Goal: Information Seeking & Learning: Learn about a topic

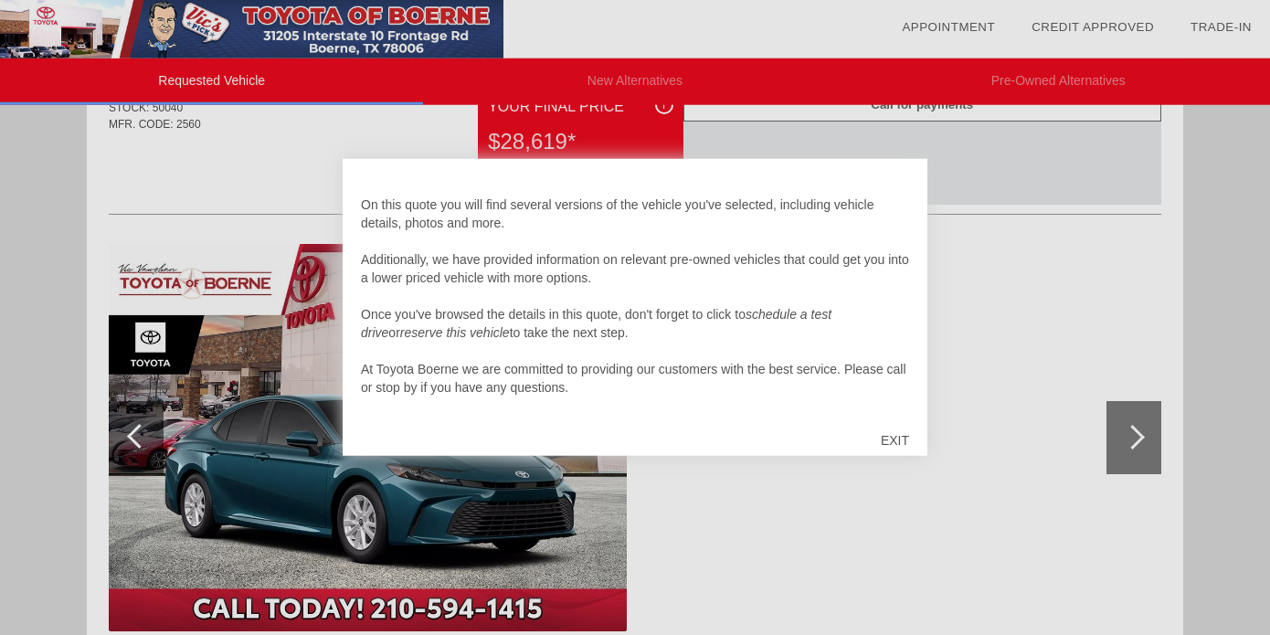
scroll to position [104, 0]
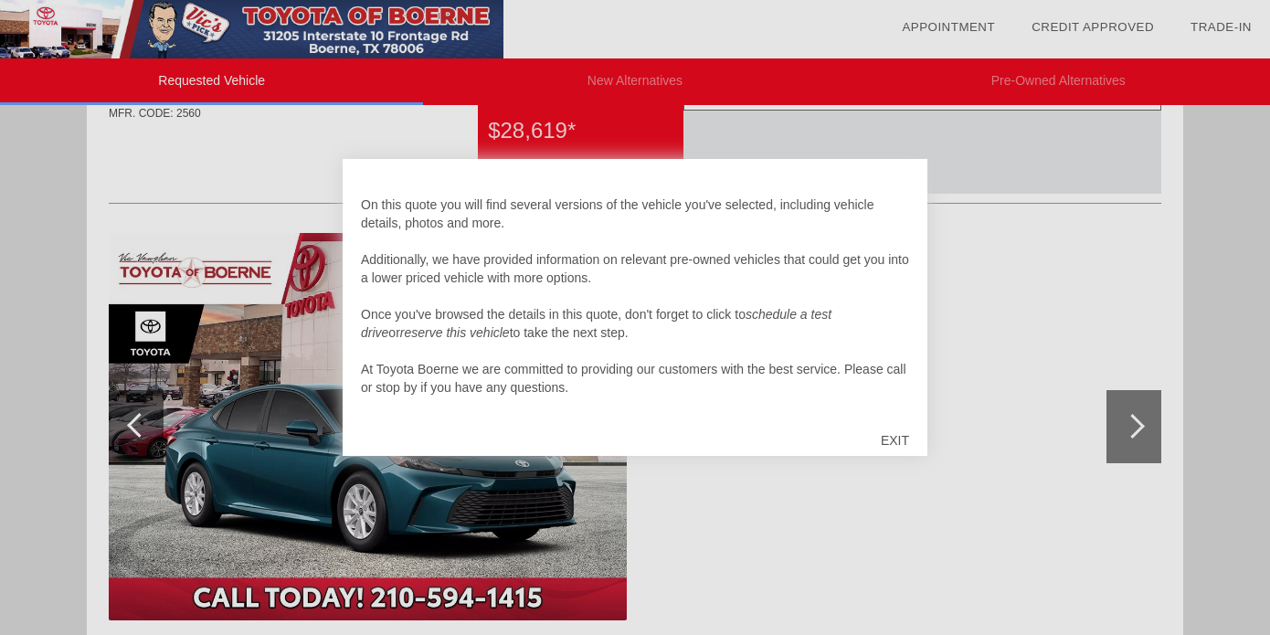
click at [898, 438] on div "EXIT" at bounding box center [895, 440] width 65 height 55
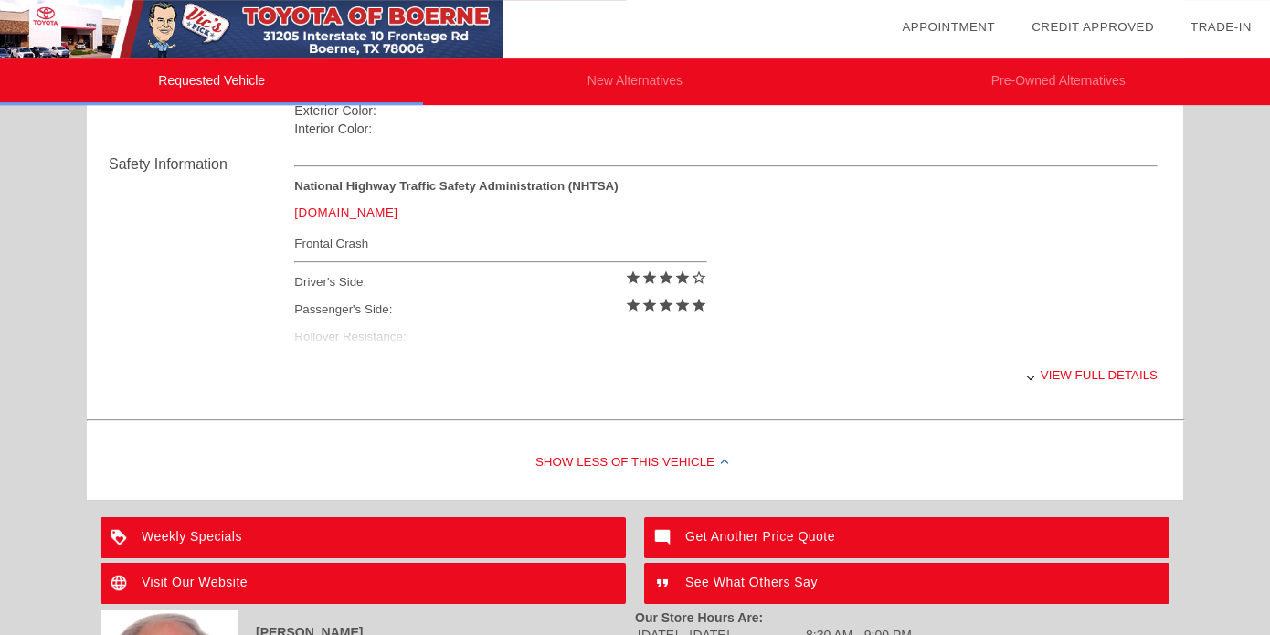
scroll to position [729, 0]
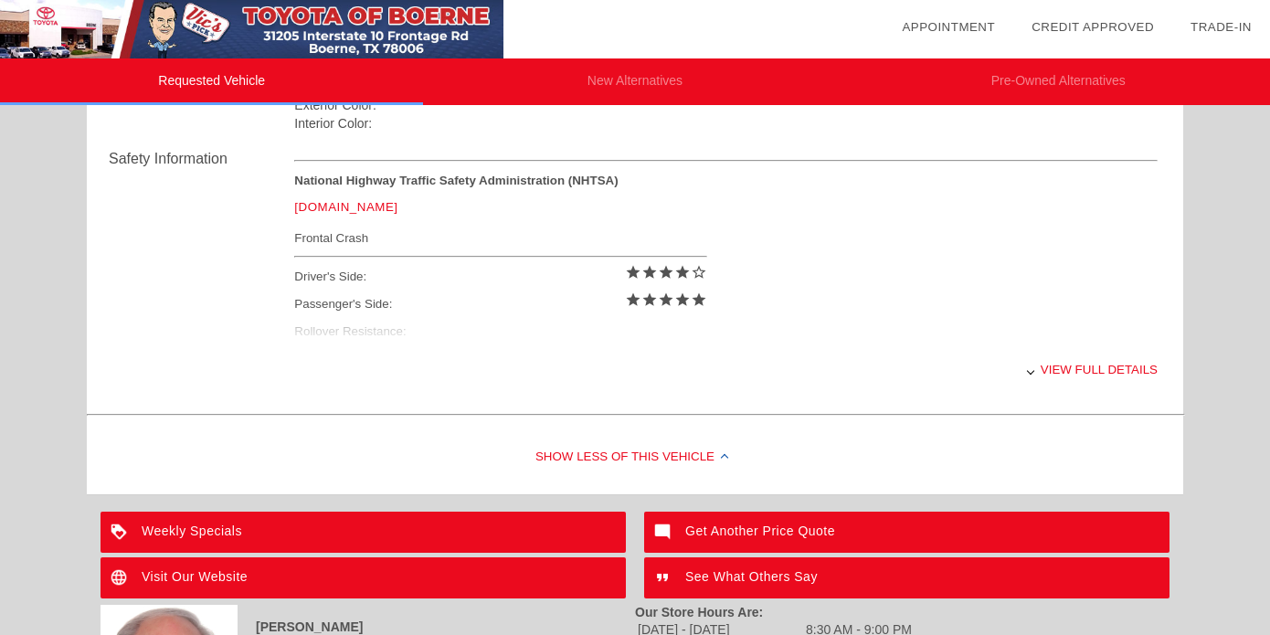
click at [1064, 364] on div "View full details" at bounding box center [726, 369] width 864 height 45
click at [1059, 364] on div "View less details" at bounding box center [726, 369] width 864 height 45
click at [1059, 364] on div "View full details" at bounding box center [726, 369] width 864 height 45
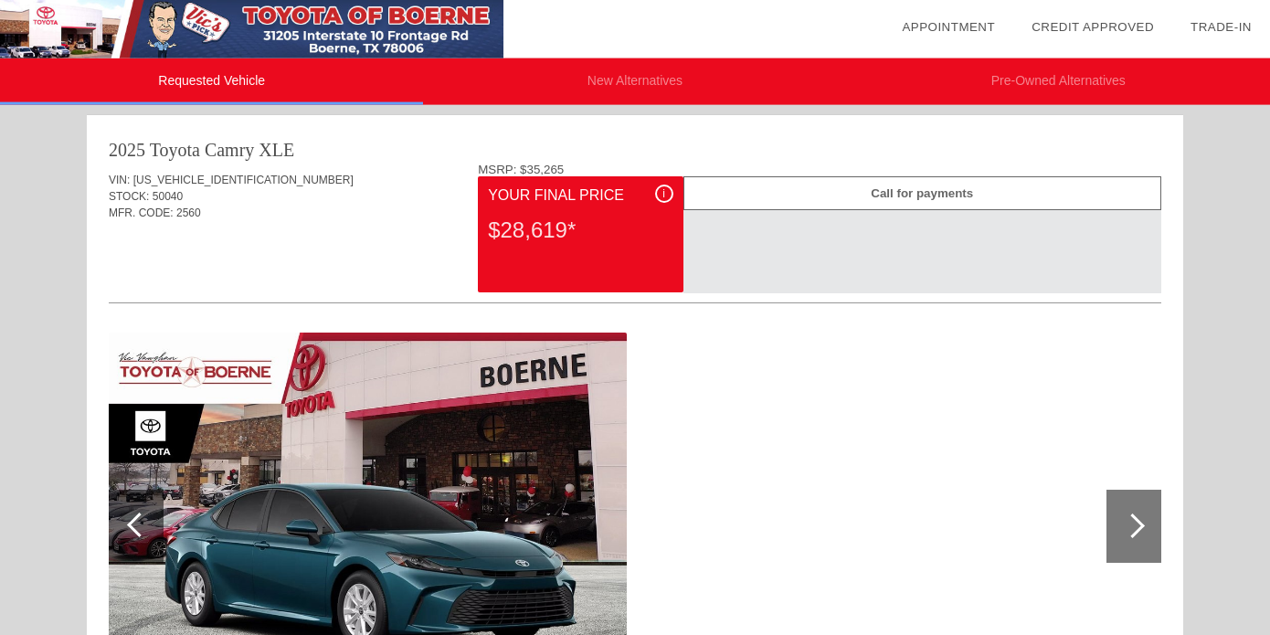
scroll to position [0, 0]
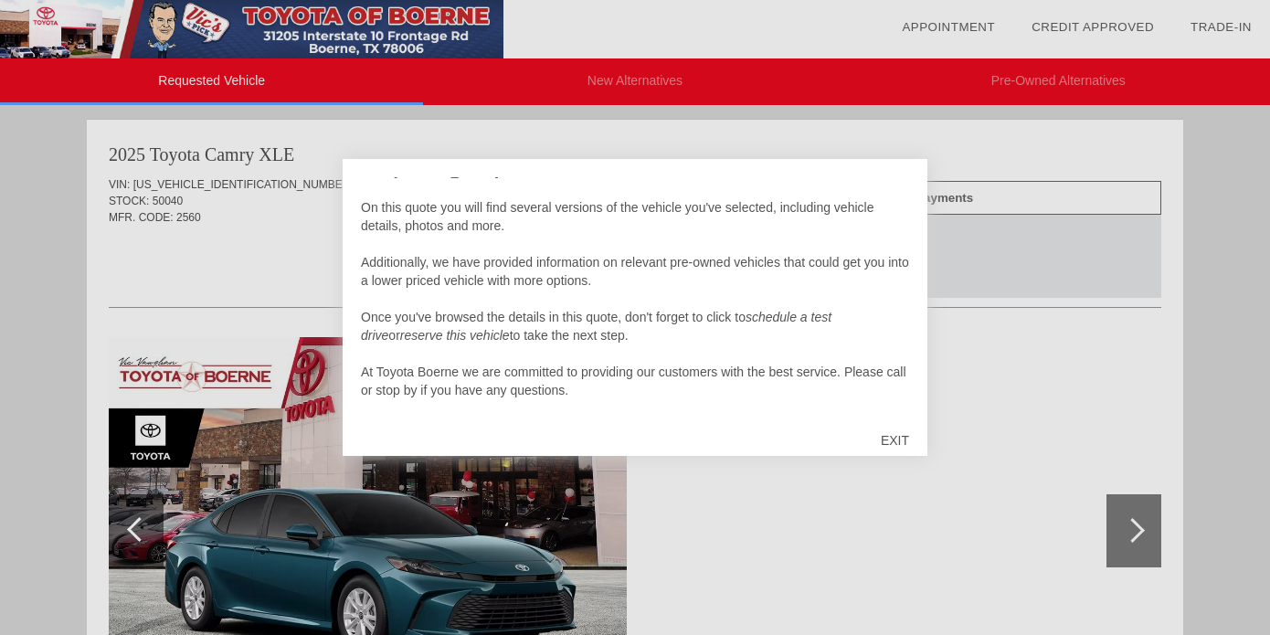
scroll to position [18, 0]
click at [895, 436] on div "EXIT" at bounding box center [895, 440] width 65 height 55
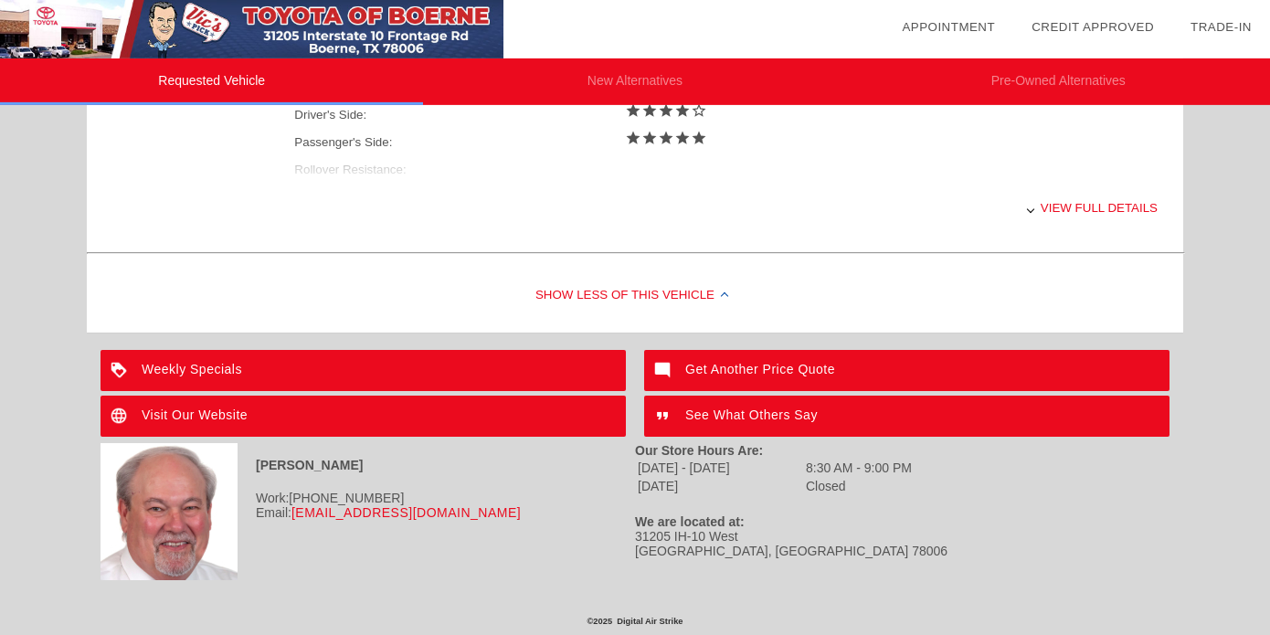
scroll to position [895, 0]
click at [758, 408] on div "See What Others Say" at bounding box center [906, 416] width 525 height 41
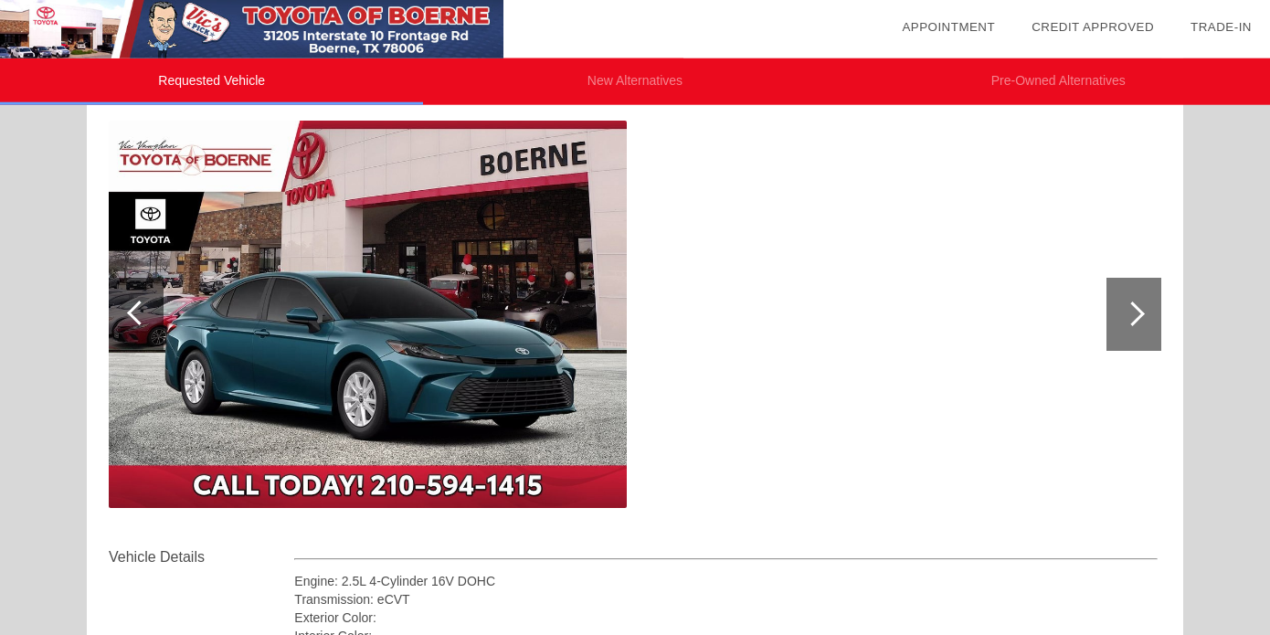
scroll to position [0, 0]
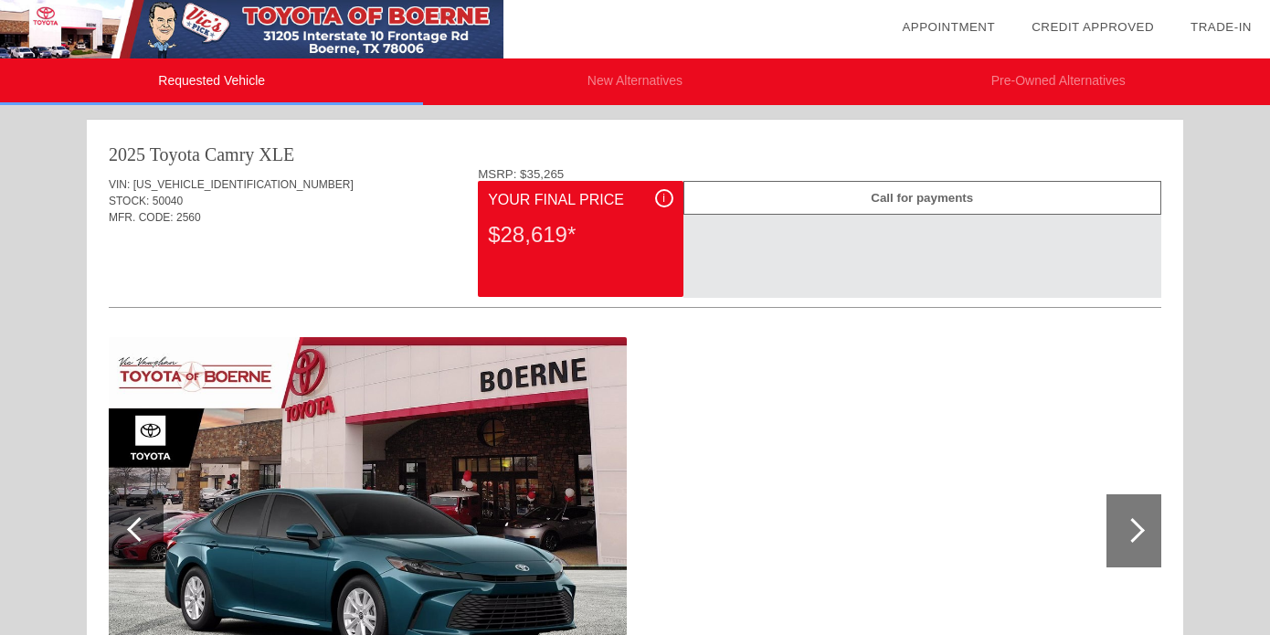
click at [1132, 531] on div at bounding box center [1132, 530] width 25 height 25
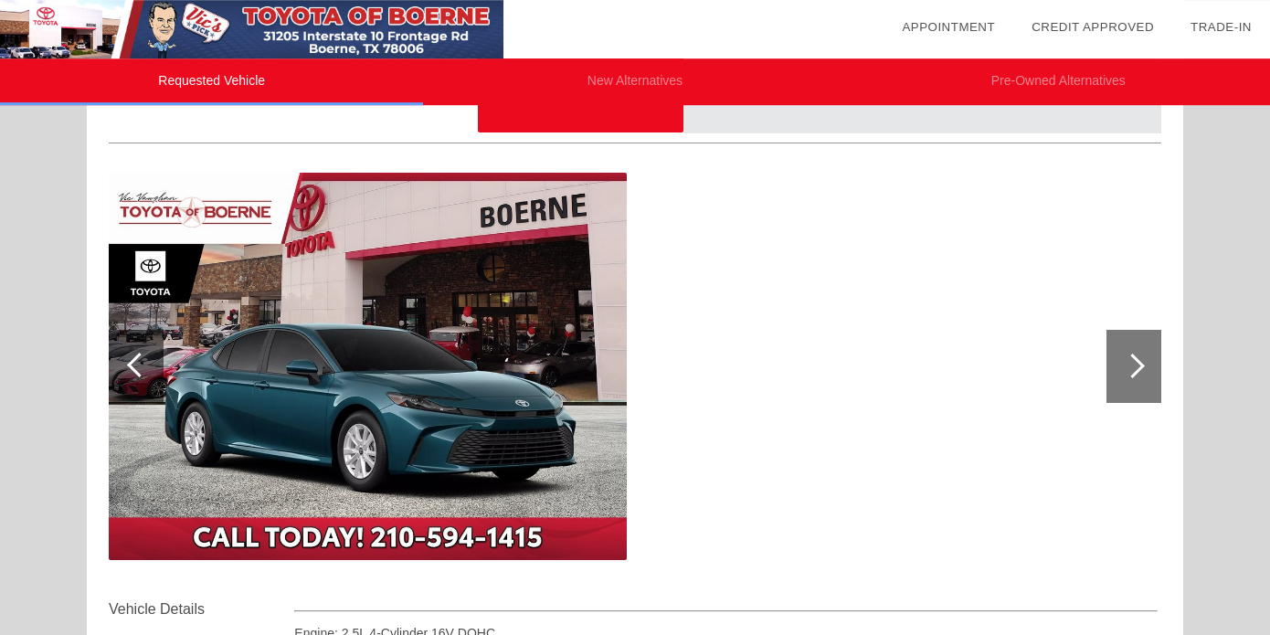
scroll to position [174, 0]
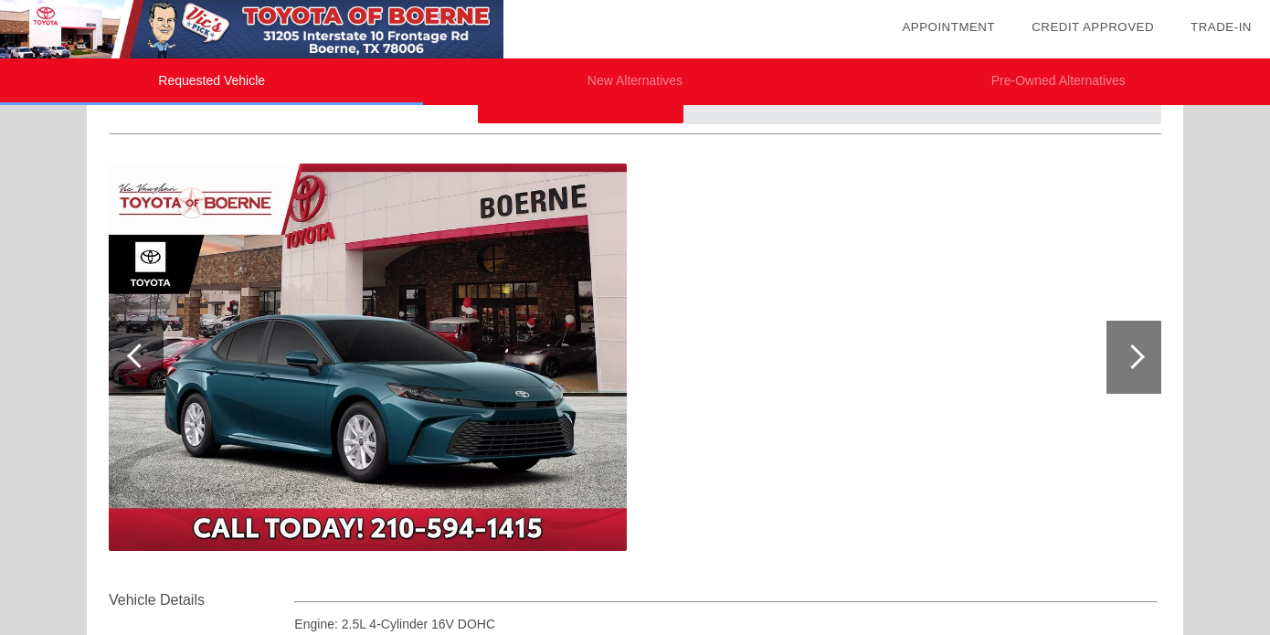
click at [1137, 346] on div at bounding box center [1134, 357] width 55 height 73
click at [1131, 355] on div at bounding box center [1132, 356] width 25 height 25
click at [1132, 353] on div at bounding box center [1132, 356] width 25 height 25
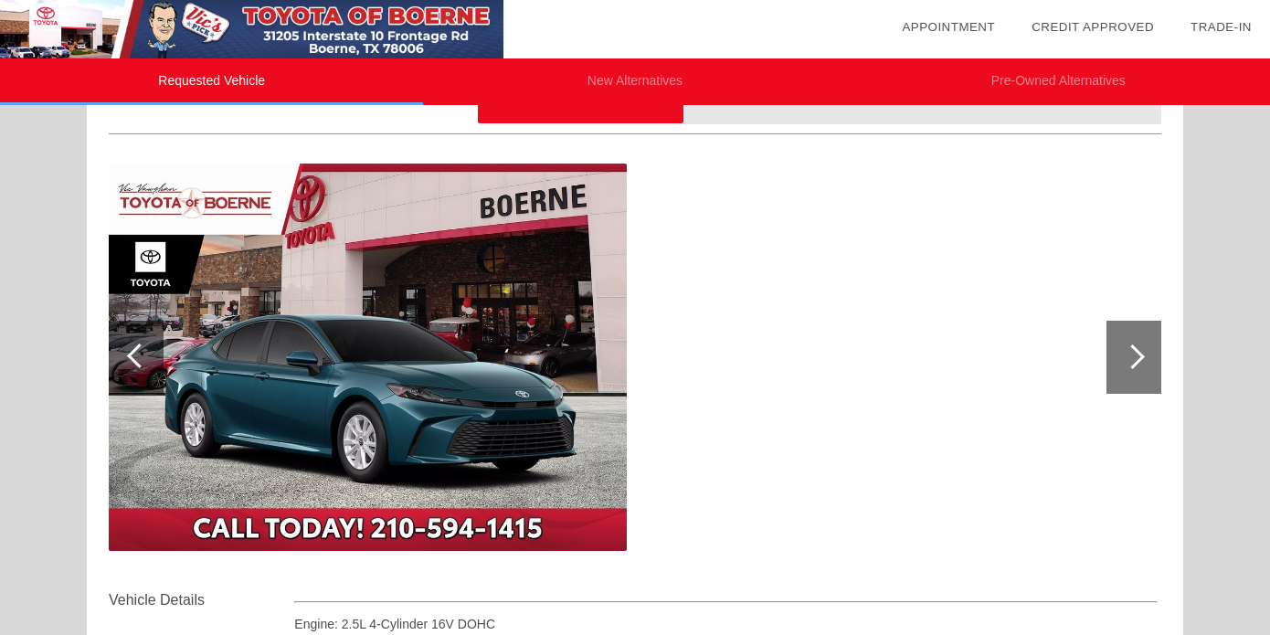
click at [1132, 353] on div at bounding box center [1132, 356] width 25 height 25
click at [1142, 348] on div at bounding box center [1134, 357] width 55 height 73
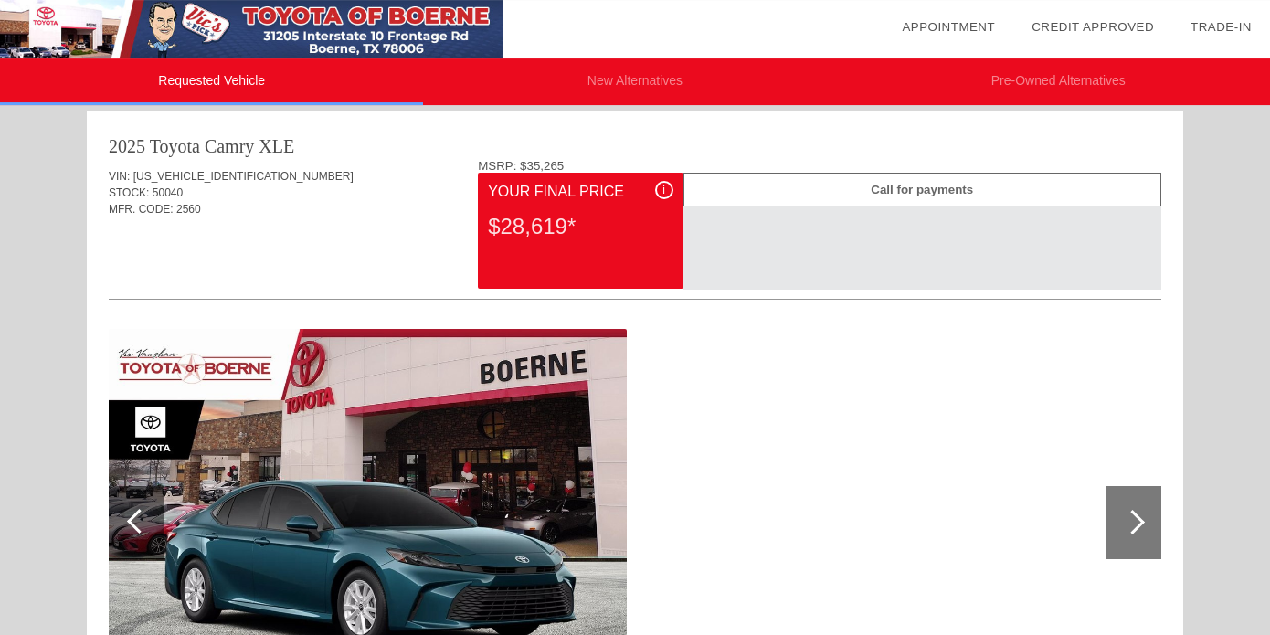
scroll to position [0, 0]
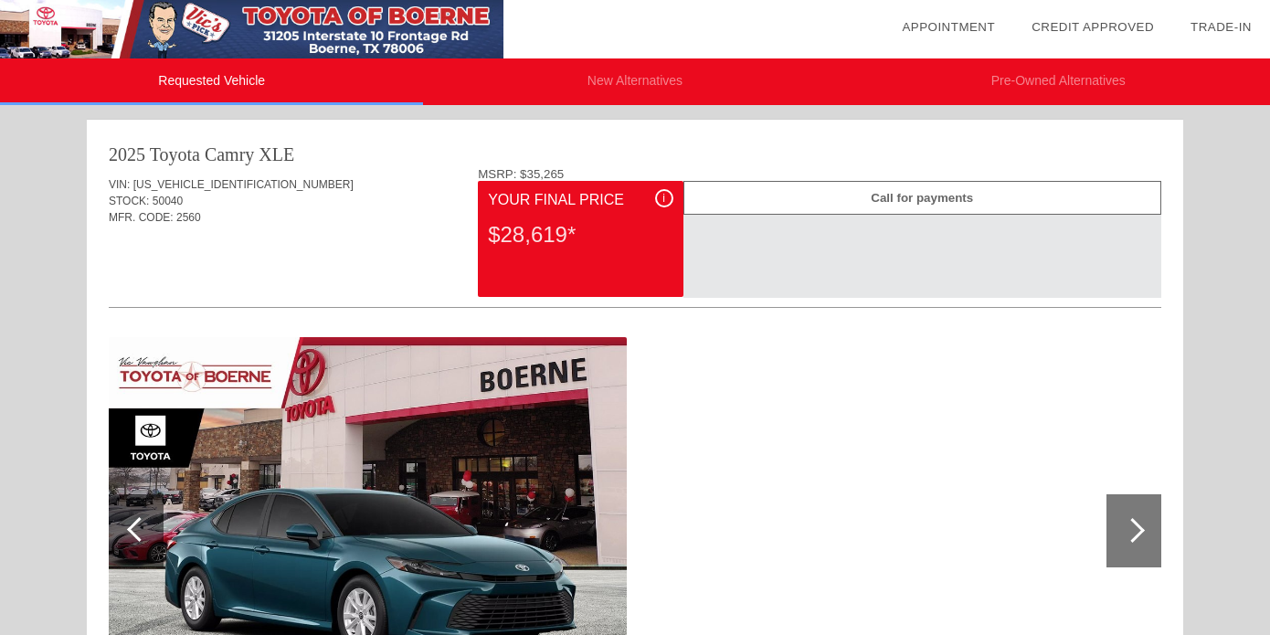
click at [664, 198] on span "i" at bounding box center [663, 198] width 3 height 13
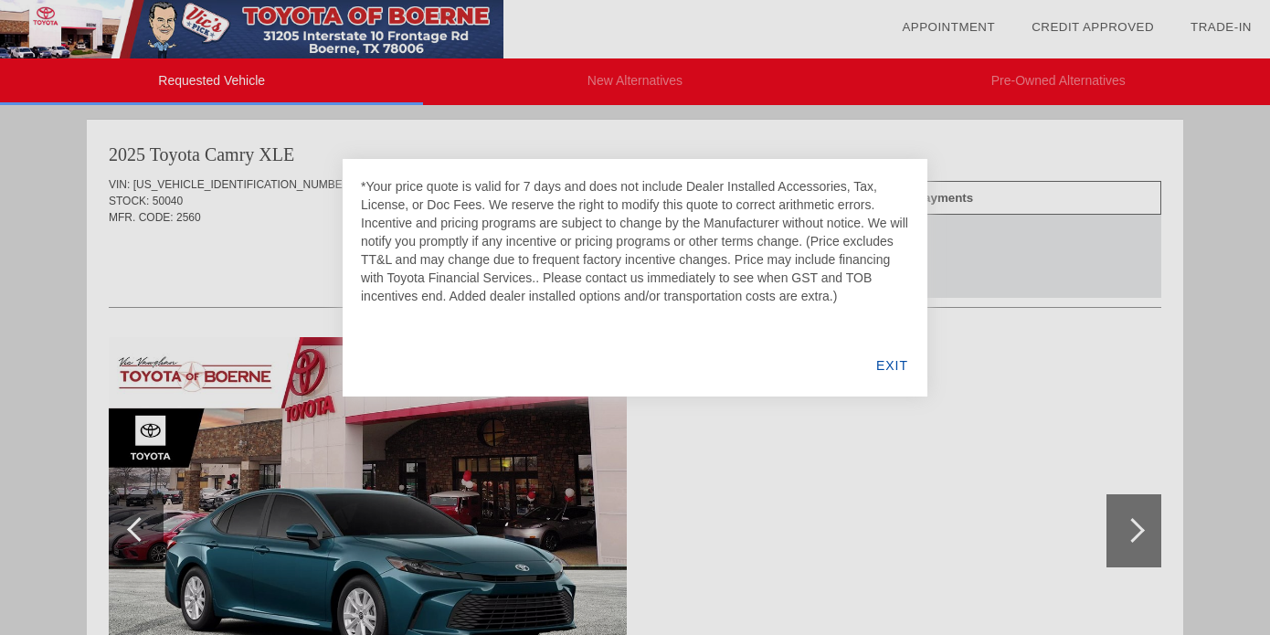
click at [882, 360] on div "EXIT" at bounding box center [892, 365] width 70 height 62
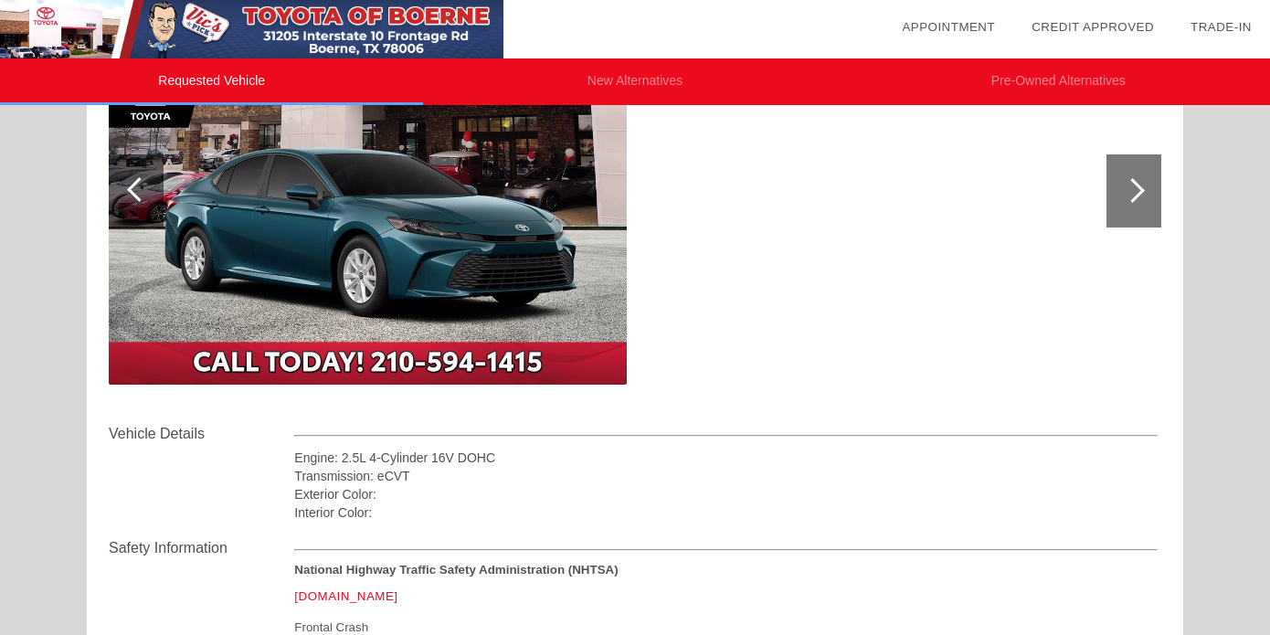
scroll to position [340, 0]
